Goal: Information Seeking & Learning: Learn about a topic

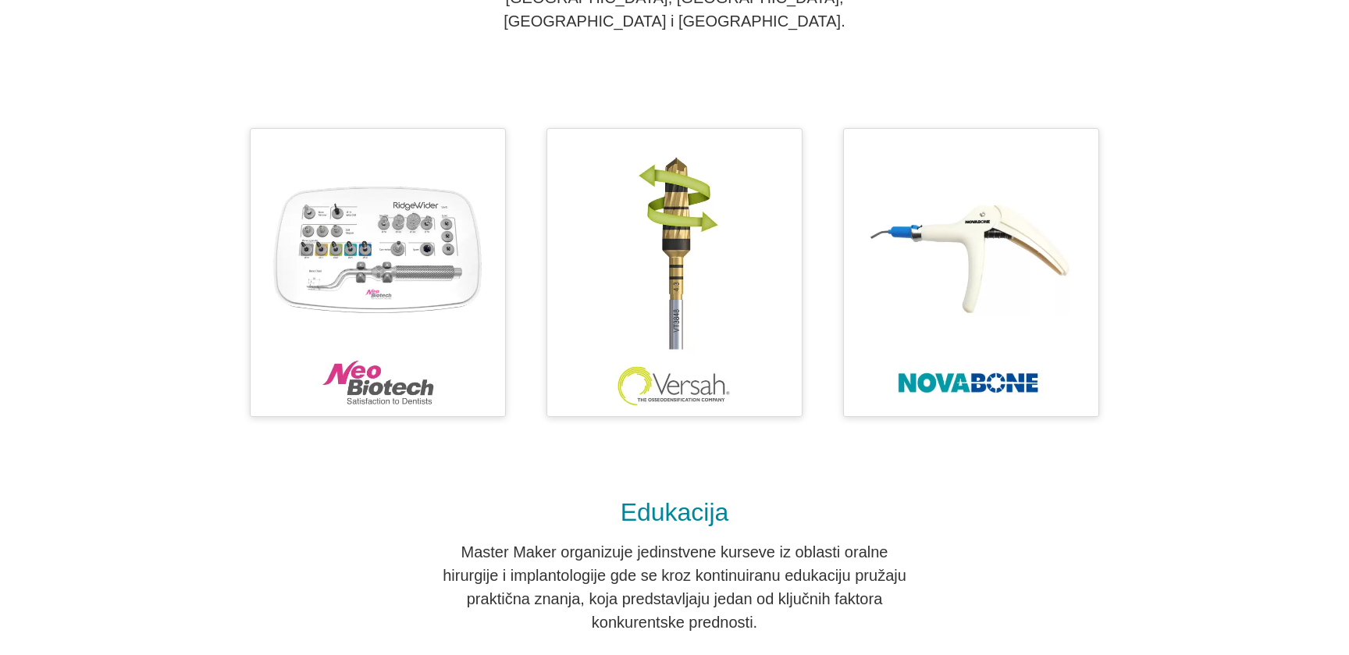
scroll to position [759, 0]
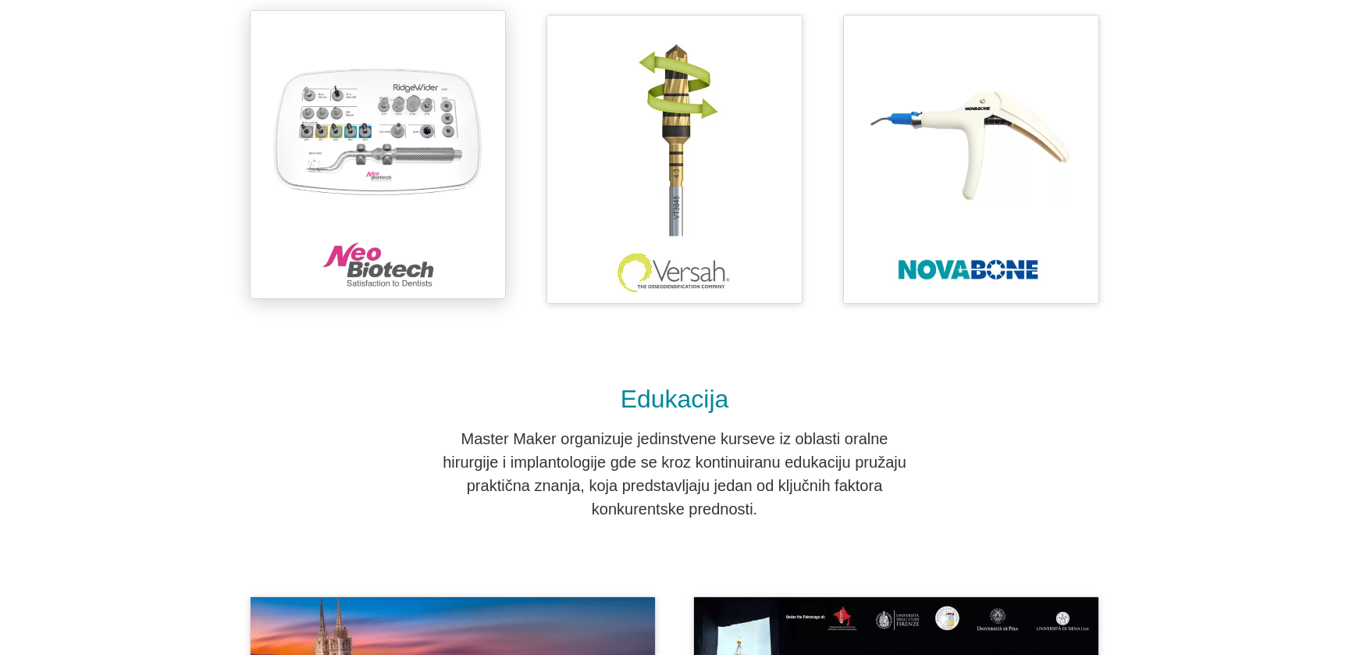
click at [355, 171] on img at bounding box center [377, 155] width 239 height 272
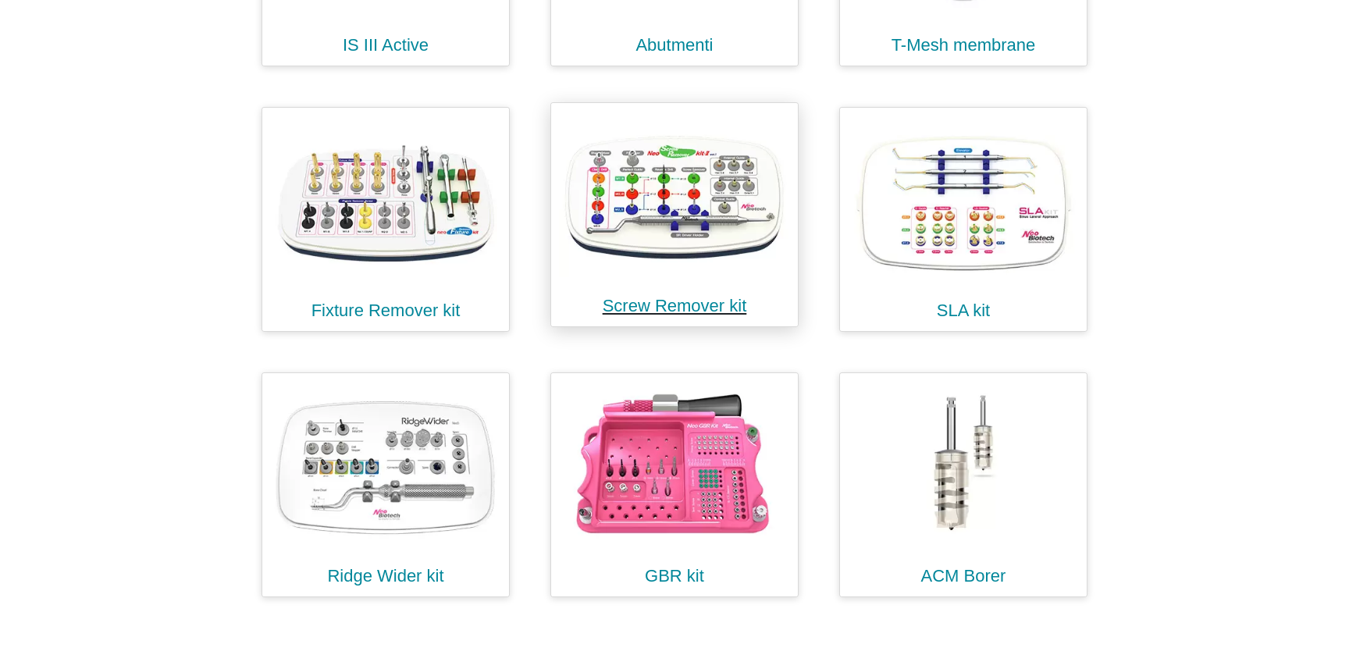
scroll to position [759, 0]
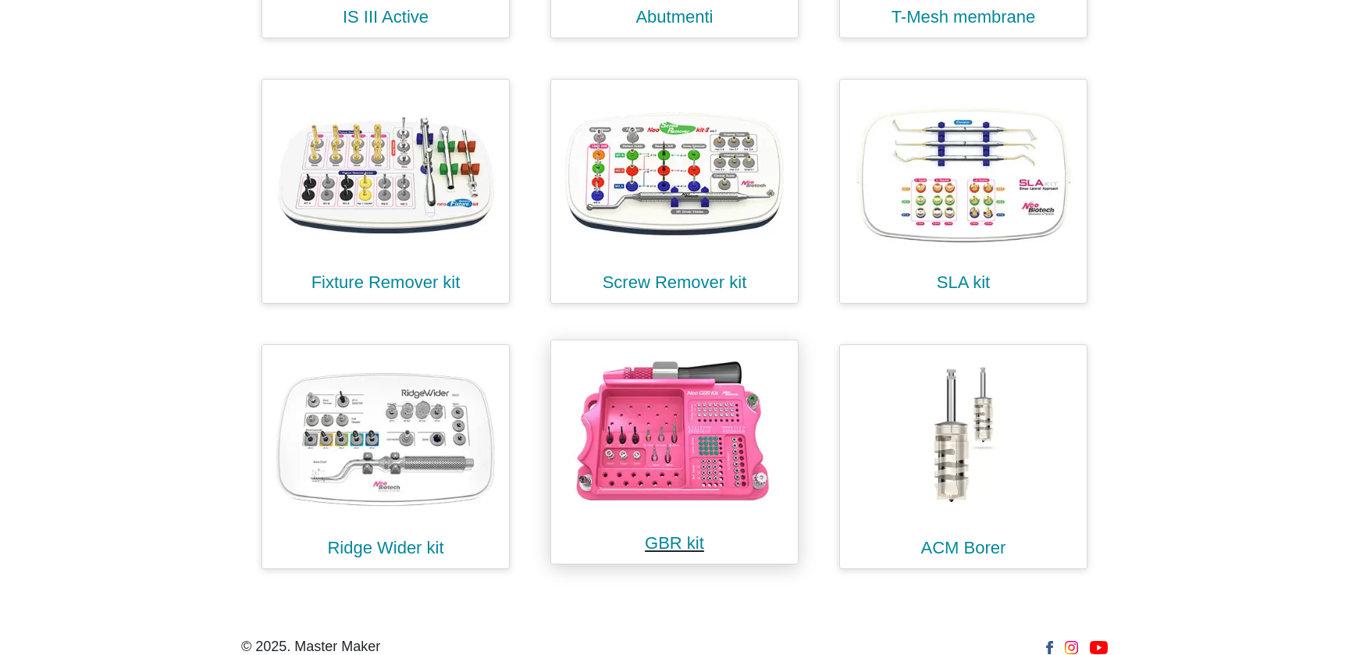
click at [678, 447] on img at bounding box center [674, 431] width 231 height 166
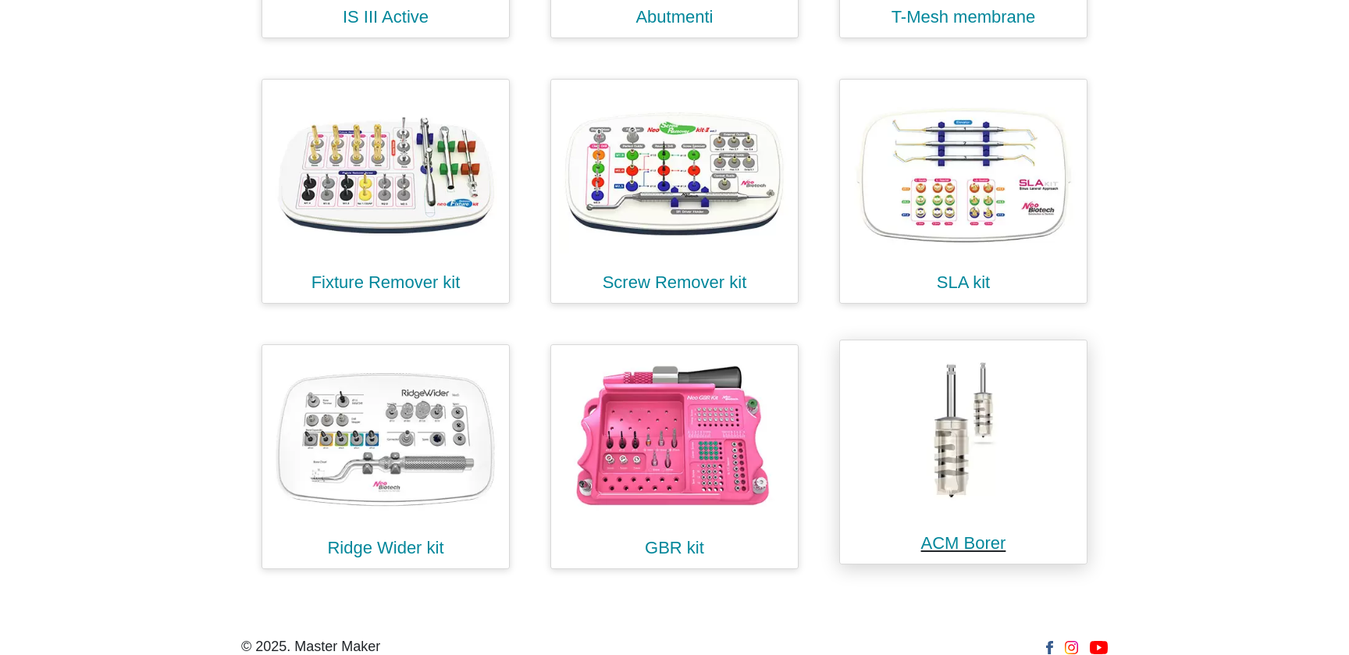
click at [956, 420] on img at bounding box center [963, 431] width 231 height 166
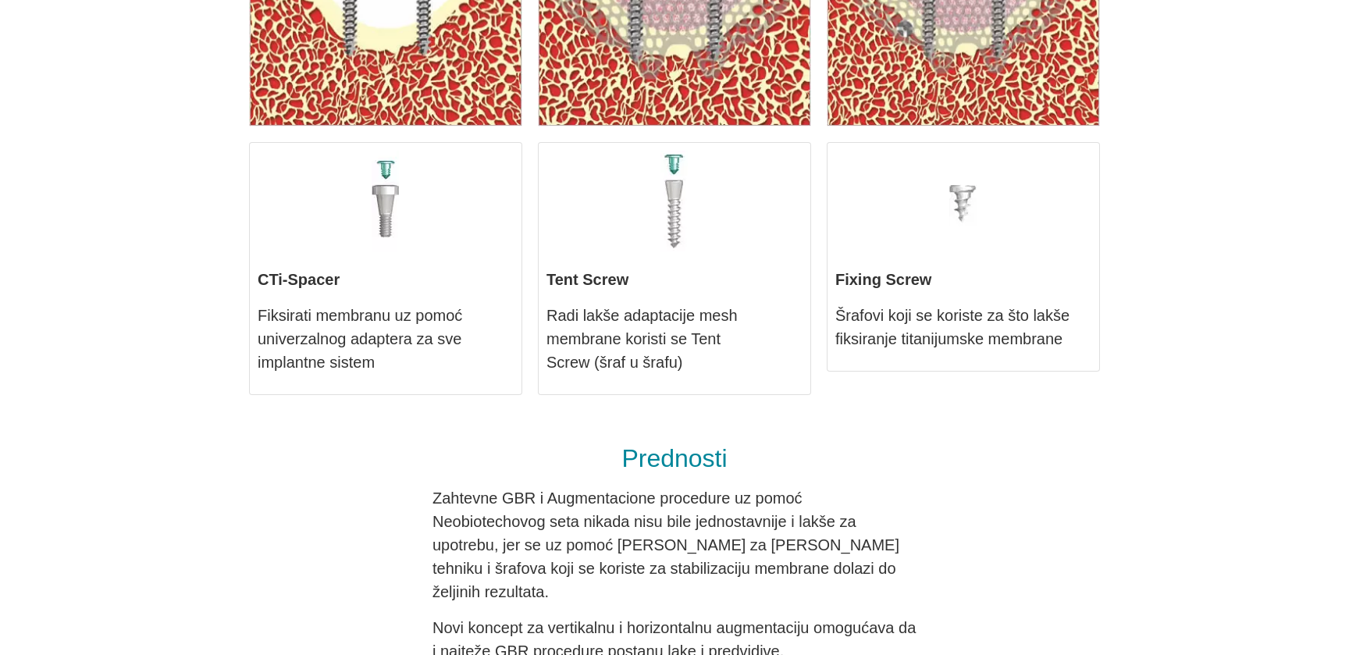
scroll to position [1265, 0]
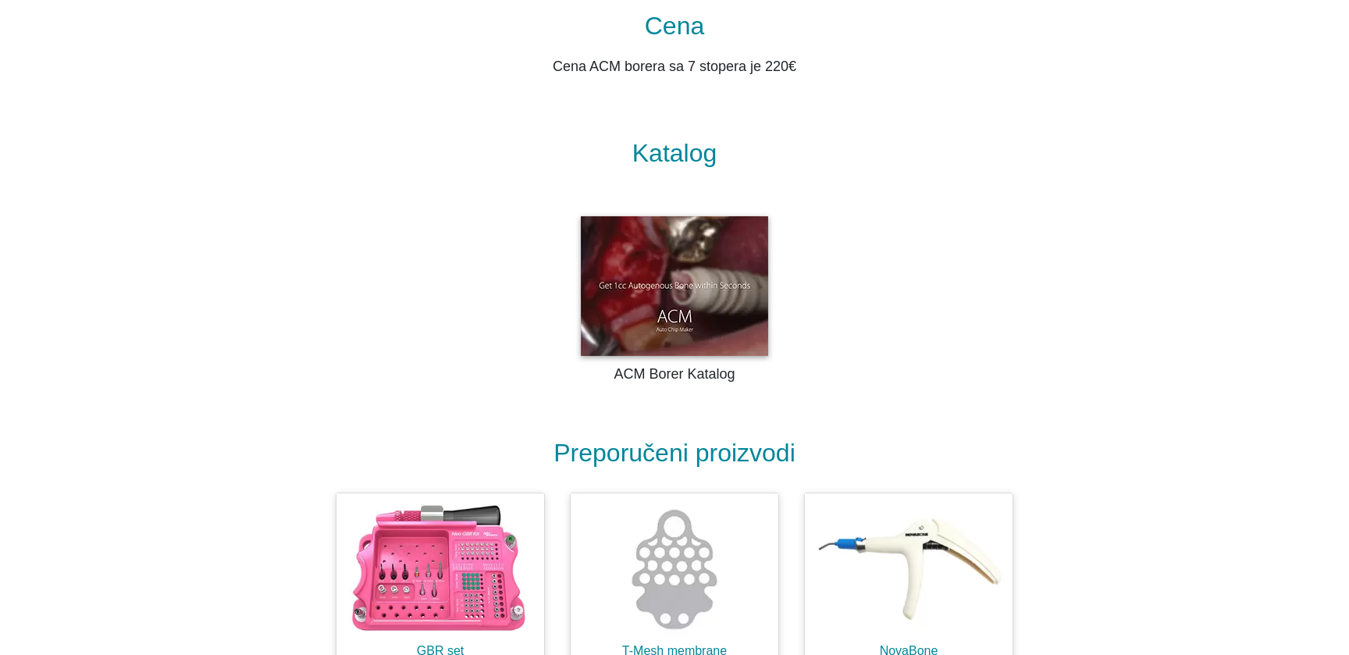
scroll to position [2322, 0]
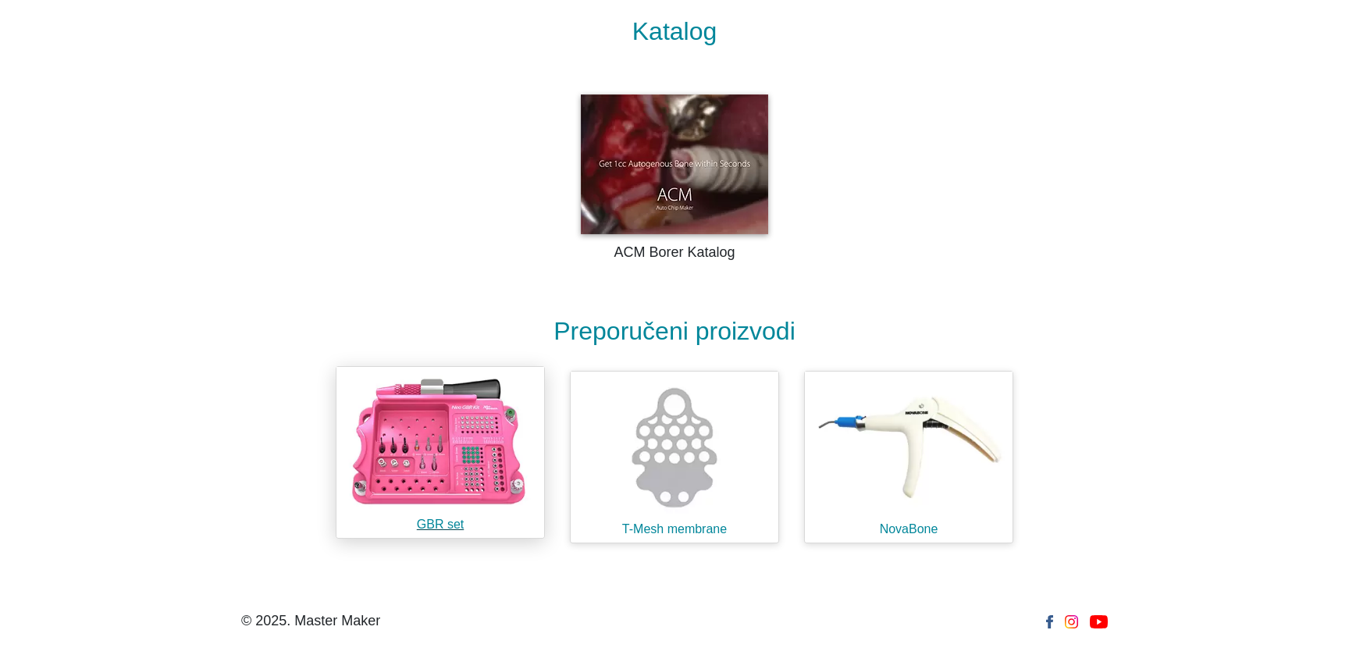
click at [403, 495] on img at bounding box center [441, 442] width 208 height 150
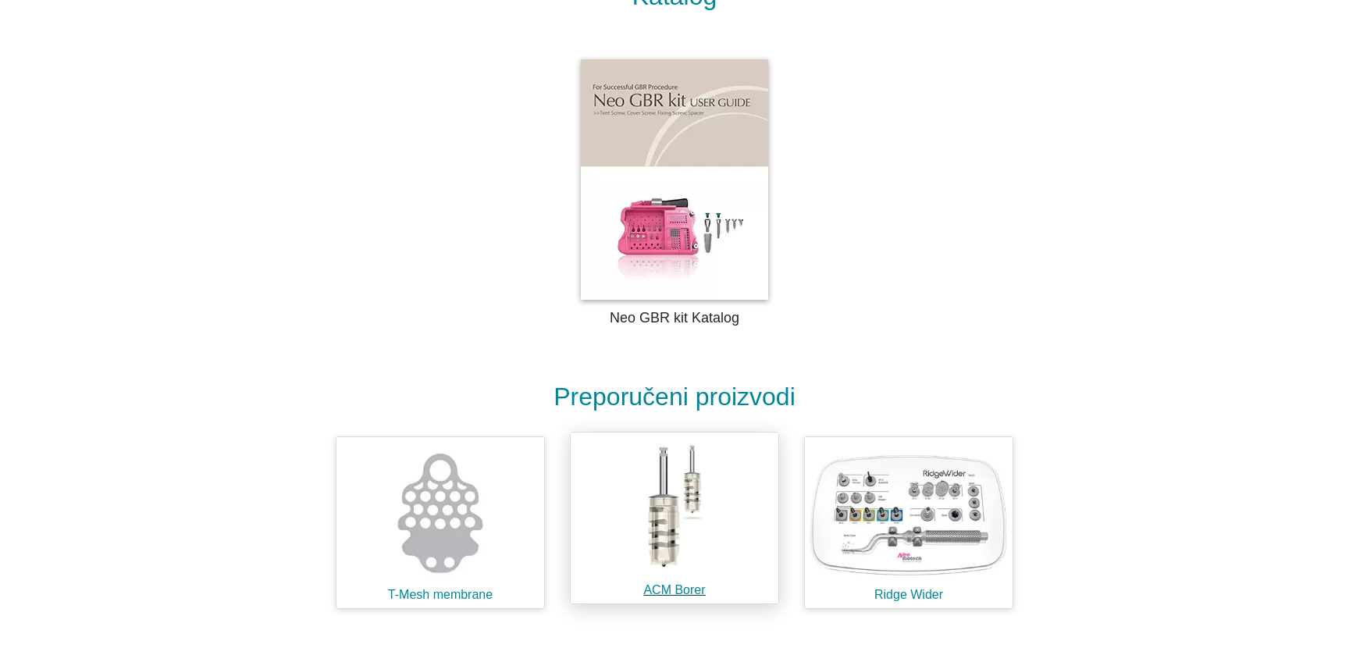
scroll to position [2825, 0]
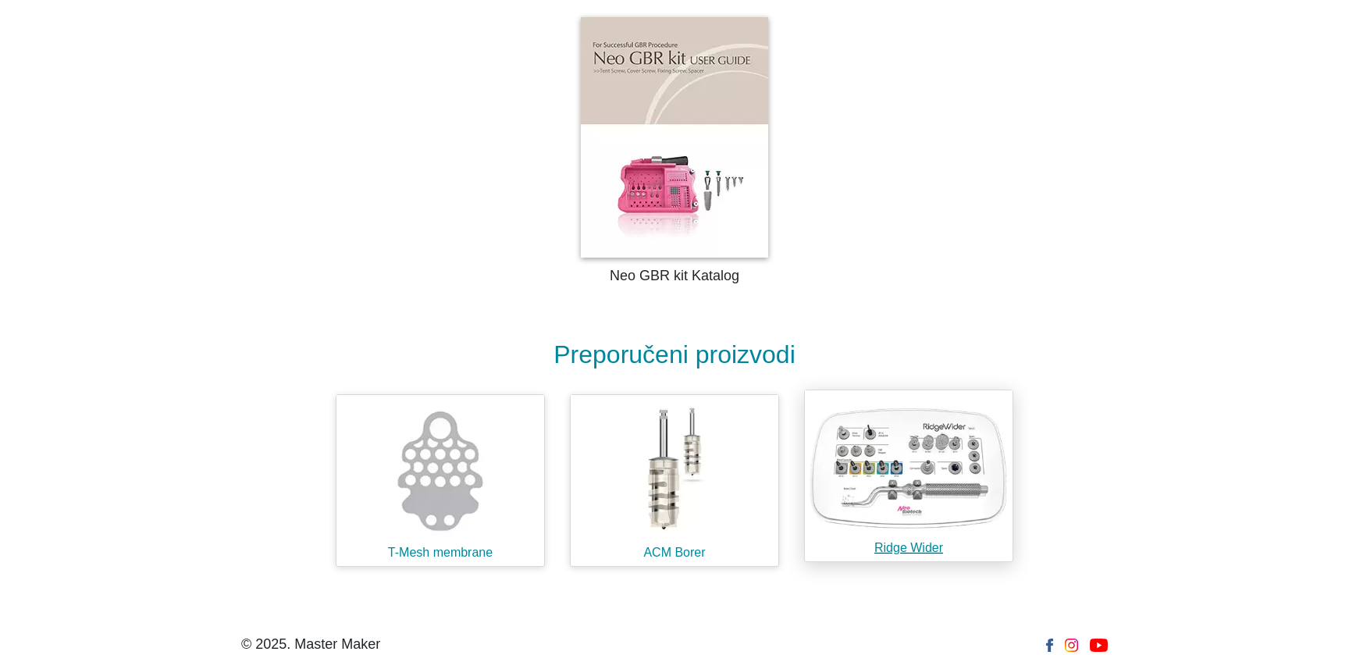
click at [906, 540] on h1 "Ridge Wider" at bounding box center [909, 547] width 208 height 15
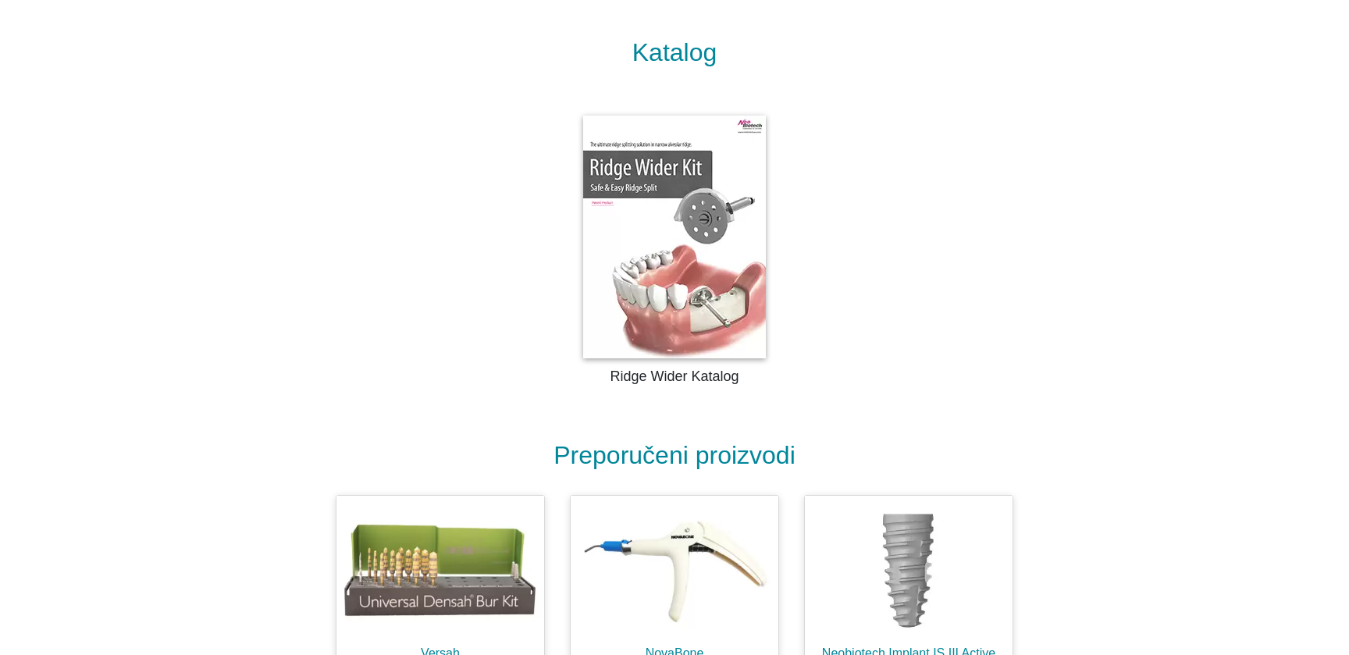
scroll to position [1567, 0]
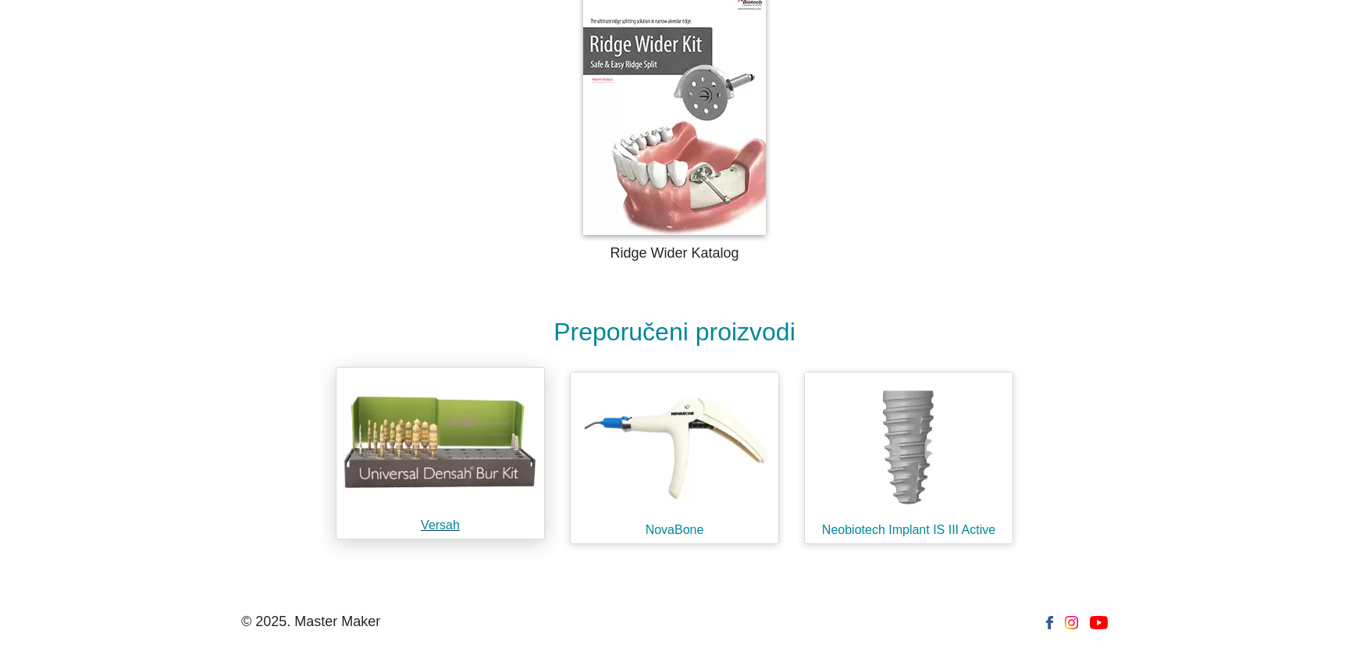
click at [511, 483] on img at bounding box center [441, 443] width 208 height 150
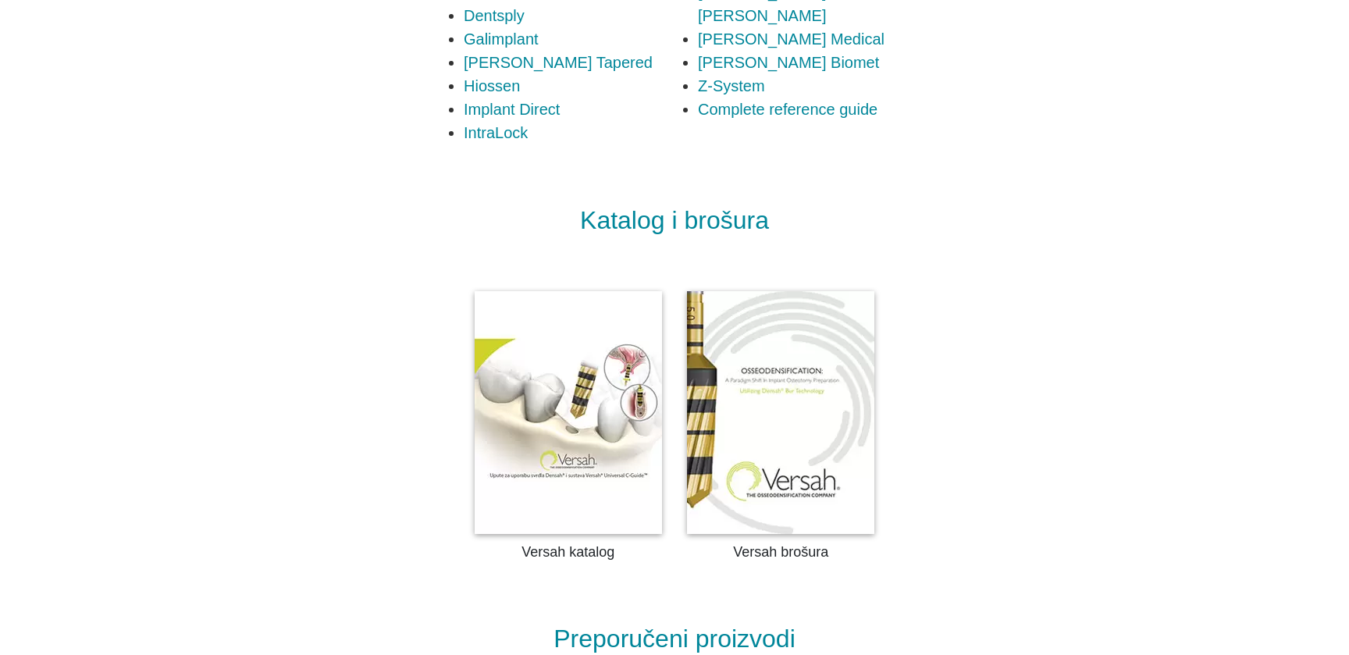
scroll to position [3621, 0]
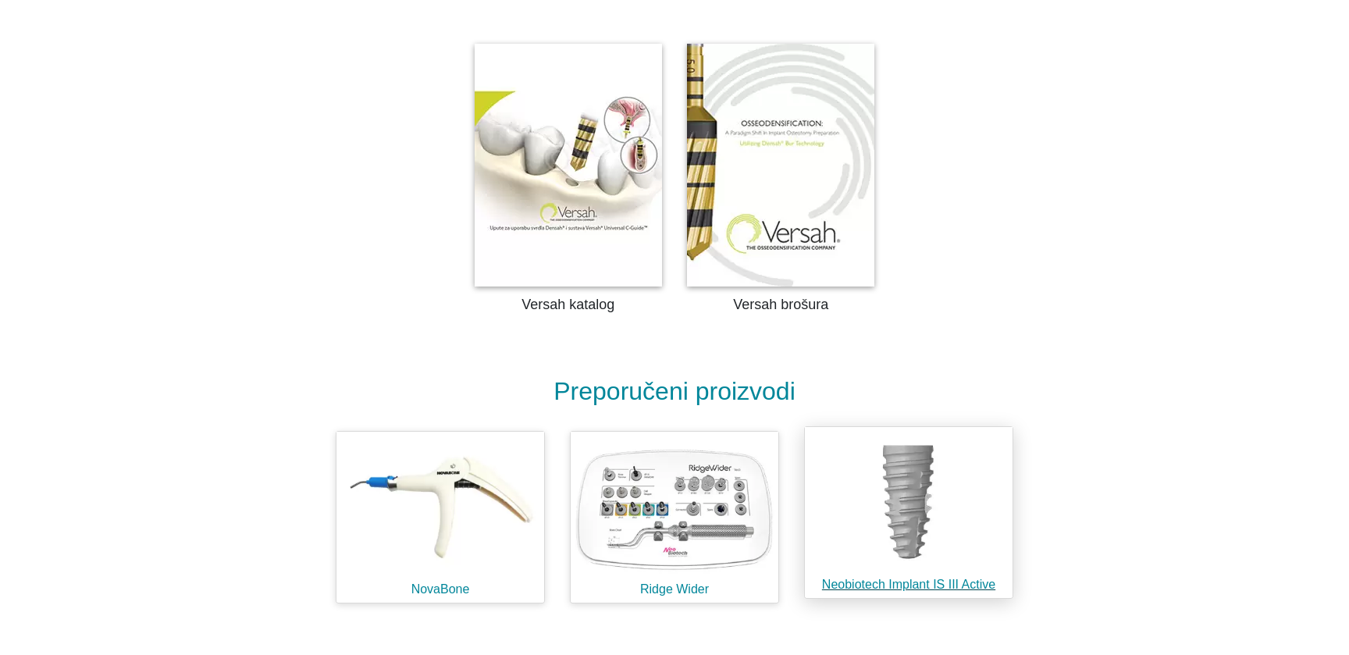
click at [873, 508] on img at bounding box center [909, 502] width 208 height 150
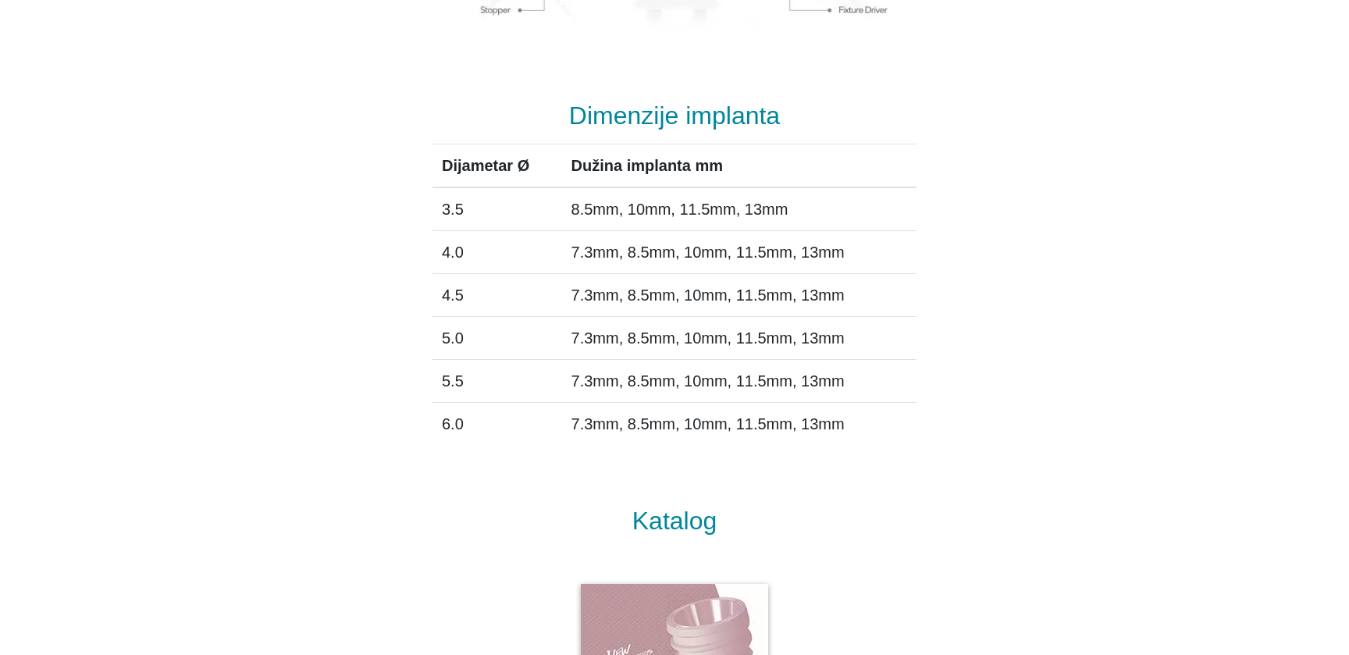
scroll to position [1317, 0]
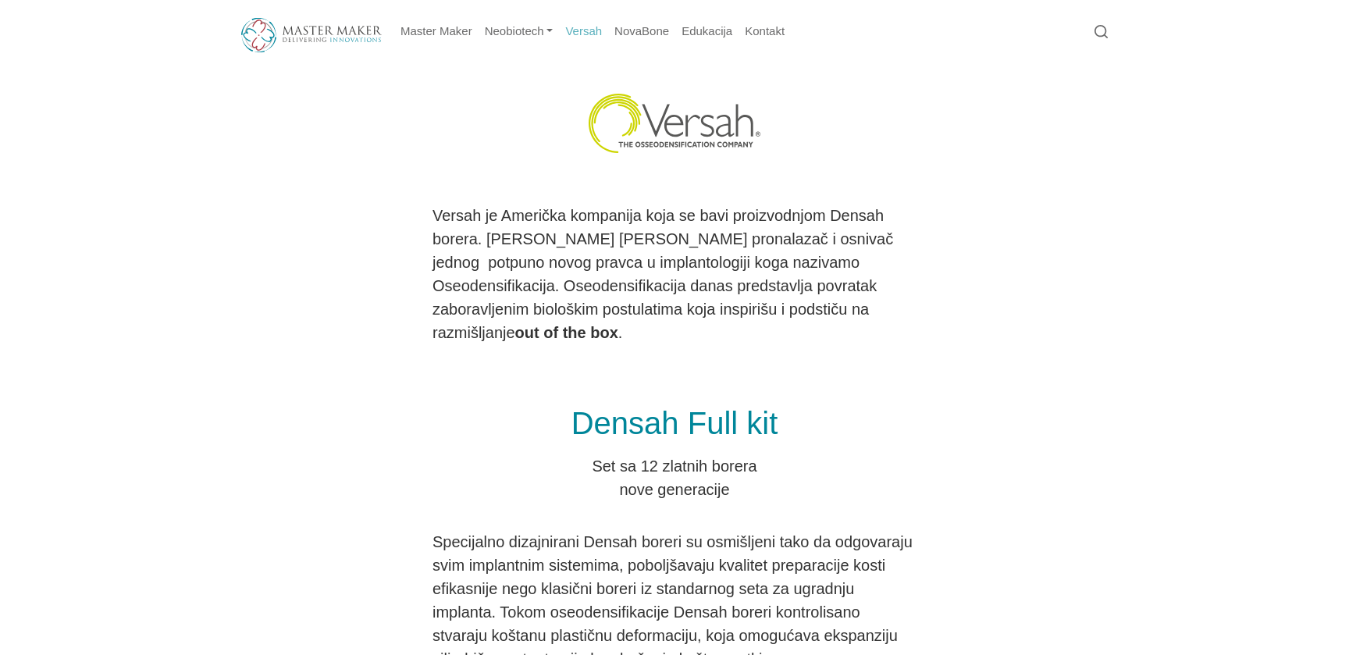
scroll to position [3620, 0]
